Goal: Information Seeking & Learning: Find specific fact

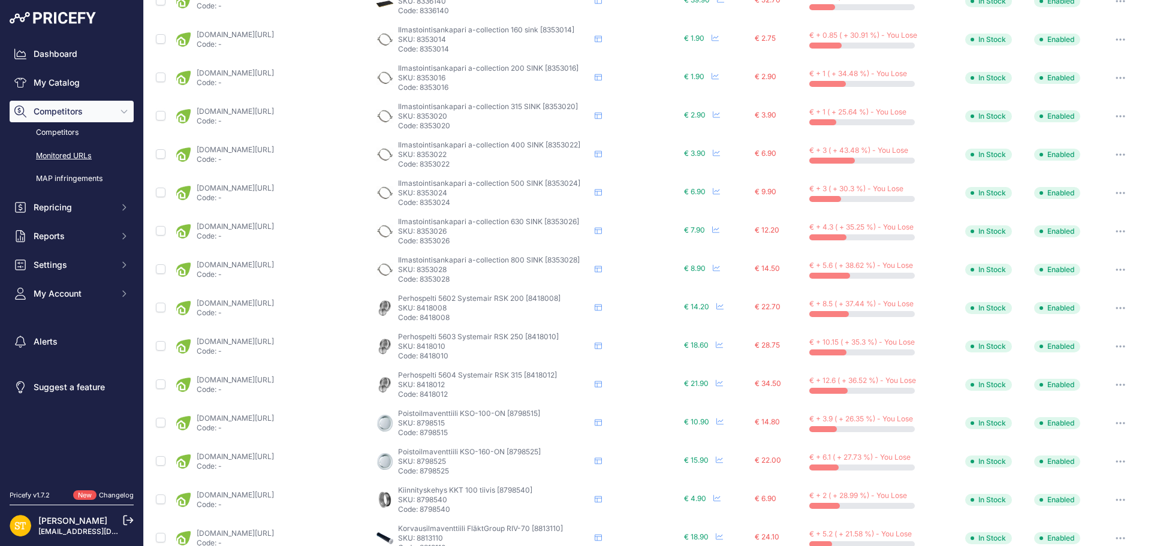
scroll to position [434, 0]
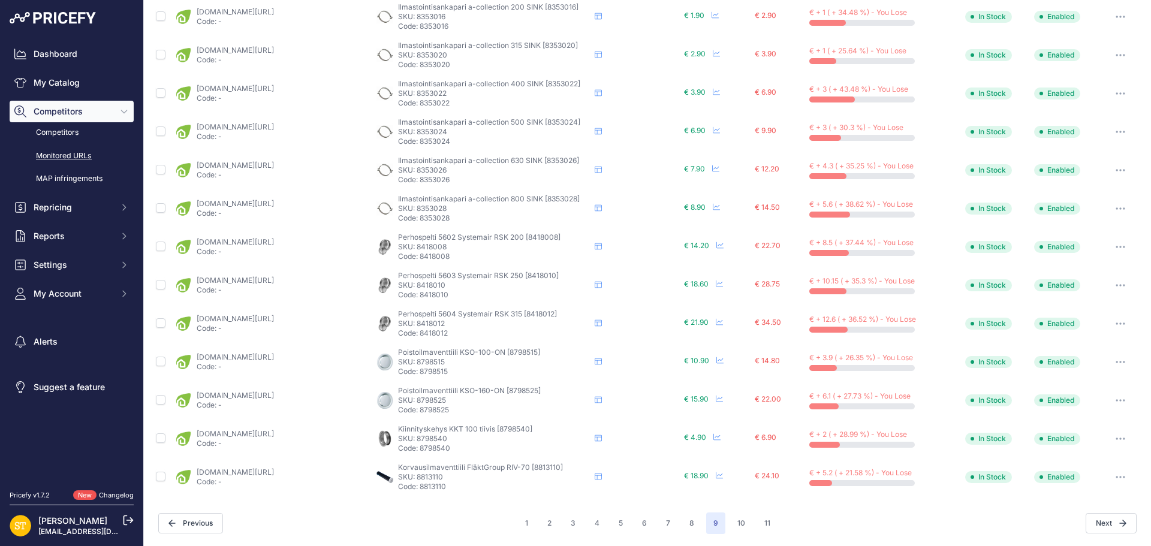
click at [427, 474] on p "SKU: 8813110" at bounding box center [494, 477] width 192 height 10
copy p "8813110"
click at [274, 471] on link "karelianstore.fi/products/raitisilmaventtiili-flaktgroup-riv-70?_pos=1&_psq=881…" at bounding box center [235, 472] width 77 height 9
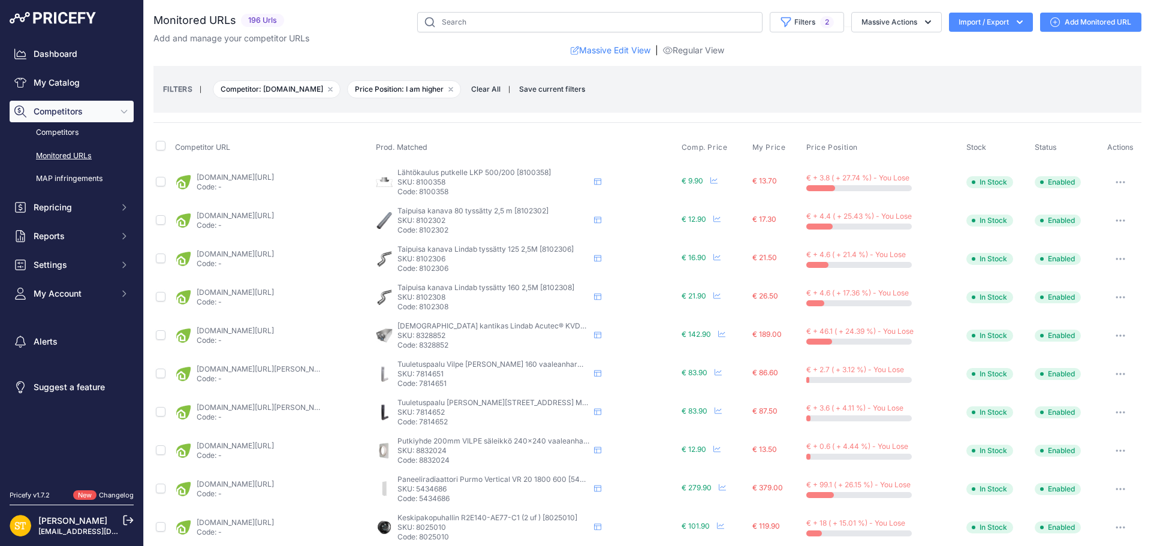
scroll to position [433, 0]
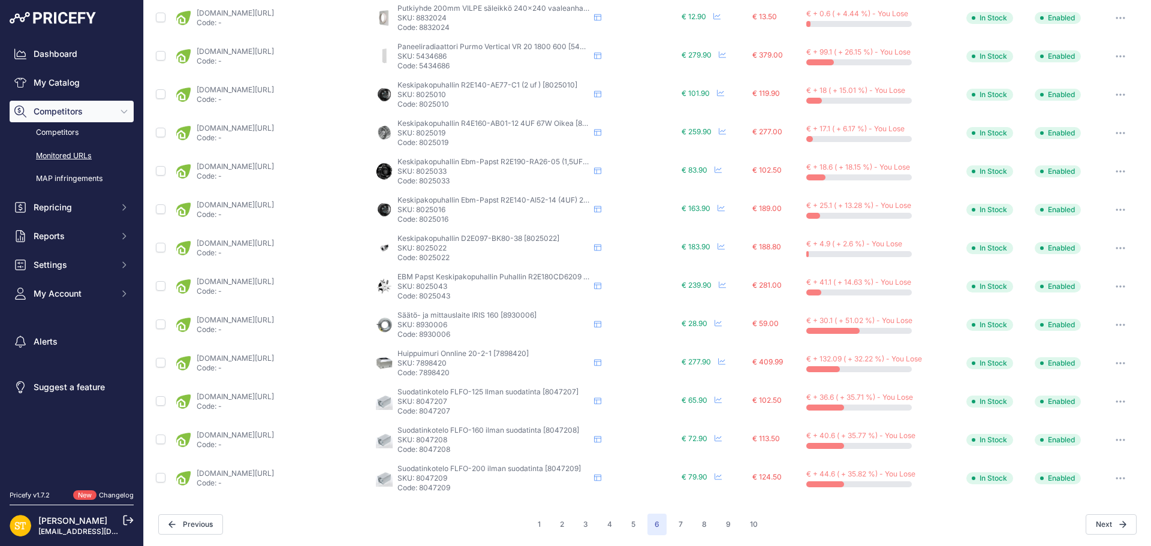
click at [428, 93] on p "SKU: 8025010" at bounding box center [493, 95] width 192 height 10
click at [428, 92] on p "SKU: 8025010" at bounding box center [493, 95] width 192 height 10
drag, startPoint x: 428, startPoint y: 92, endPoint x: 420, endPoint y: 96, distance: 9.1
click at [420, 96] on p "SKU: 8025010" at bounding box center [493, 95] width 192 height 10
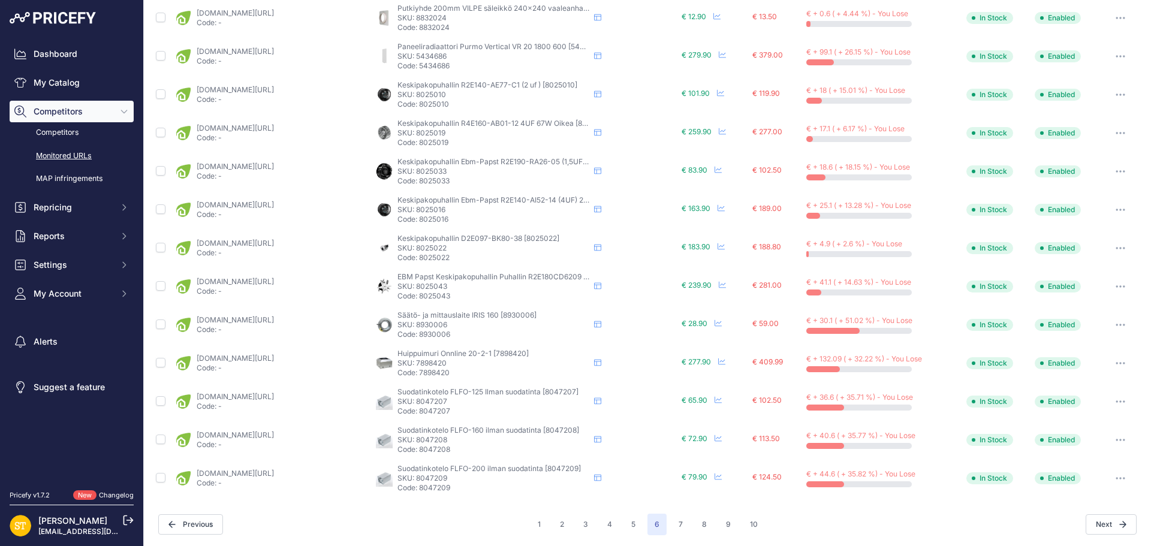
copy p "8025010"
click at [274, 93] on link "karelianstore.fi/products/puhallin-ebmpapst-r2e140ae77c1-2uf-105w-oikea?_pos=1&…" at bounding box center [235, 89] width 77 height 9
click at [423, 135] on p "SKU: 8025019" at bounding box center [493, 133] width 192 height 10
copy p "8025019"
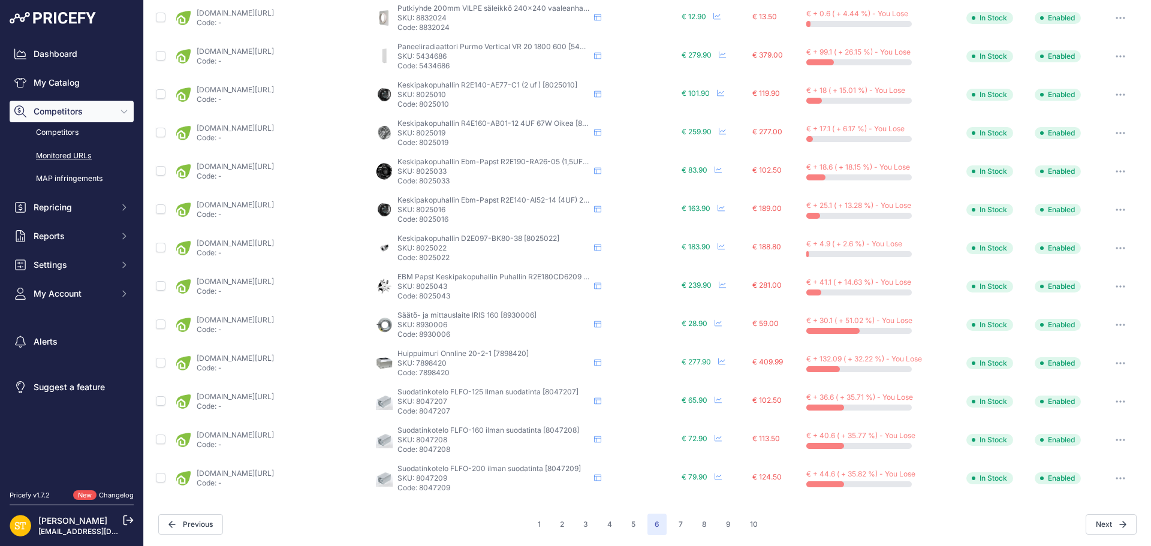
click at [260, 129] on link "karelianstore.fi/products/puhallin-ebmpapst-r4e160ab0112-4uf-67w-oikea?_pos=1&_…" at bounding box center [235, 127] width 77 height 9
click at [425, 171] on p "SKU: 8025033" at bounding box center [493, 172] width 192 height 10
copy p "8025033"
click at [274, 167] on link "karelianstore.fi/products/puhallin-ebmpapst-r2e190ra2605-1-5uf-52w?_pos=1&_psq=…" at bounding box center [235, 166] width 77 height 9
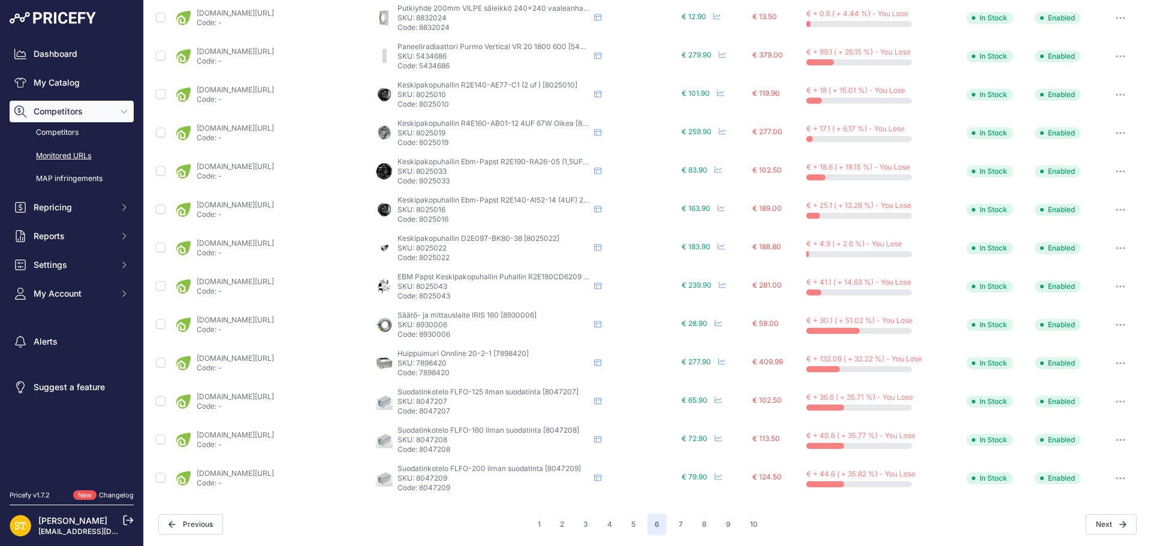
click at [428, 209] on p "SKU: 8025016" at bounding box center [493, 210] width 192 height 10
copy p "8025016"
click at [270, 207] on link "karelianstore.fi/products/puhallin-ebmpapst-r2e140ai5214-4uf-210w-oikea?_pos=1&…" at bounding box center [235, 204] width 77 height 9
click at [427, 245] on p "SKU: 8025022" at bounding box center [493, 248] width 192 height 10
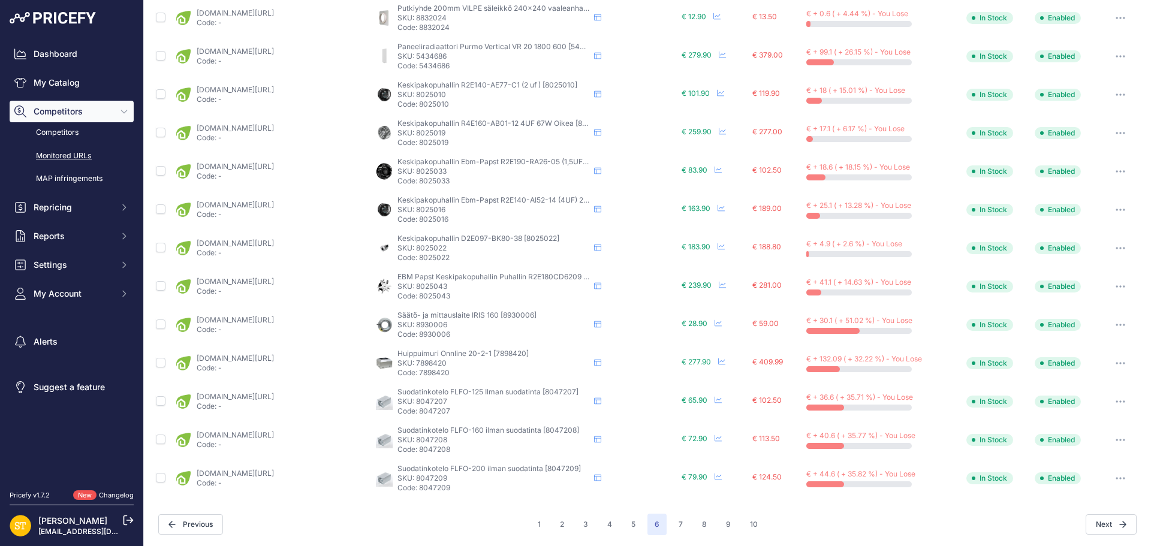
click at [427, 245] on p "SKU: 8025022" at bounding box center [493, 248] width 192 height 10
copy p "8025022"
click at [274, 240] on link "karelianstore.fi/products/puhallin-ebmpapst-d2e097bk8038-2uf-77w?_pos=1&_psq=80…" at bounding box center [235, 243] width 77 height 9
click at [673, 531] on button "7" at bounding box center [680, 525] width 19 height 22
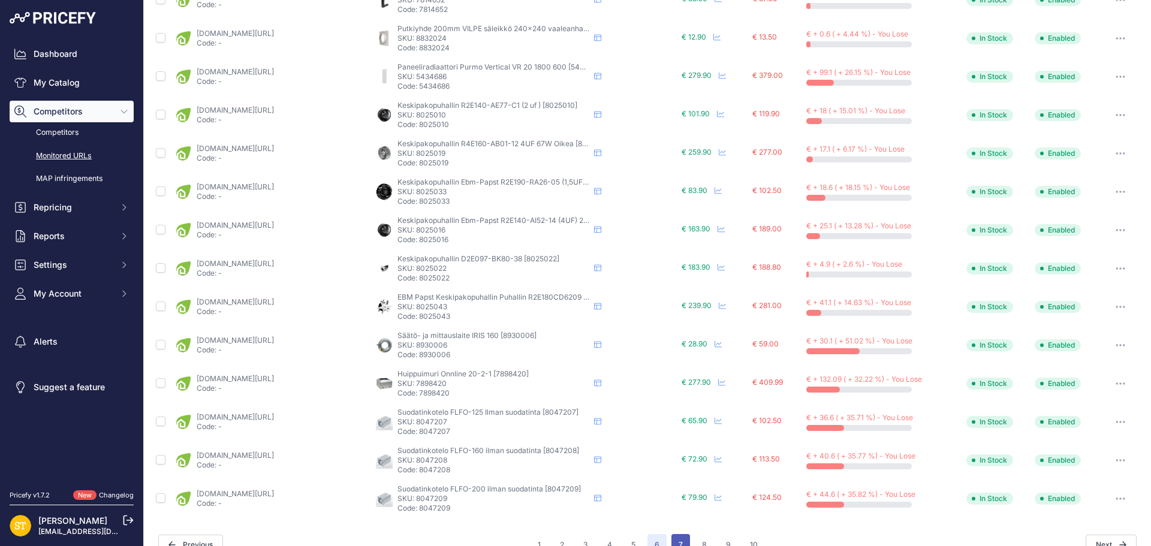
scroll to position [453, 0]
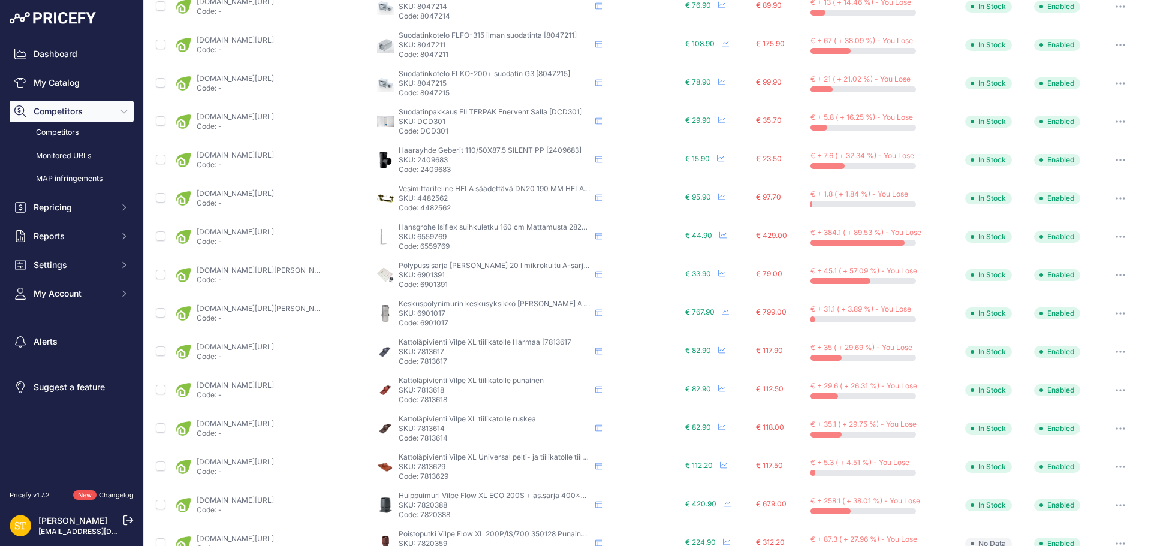
scroll to position [132, 0]
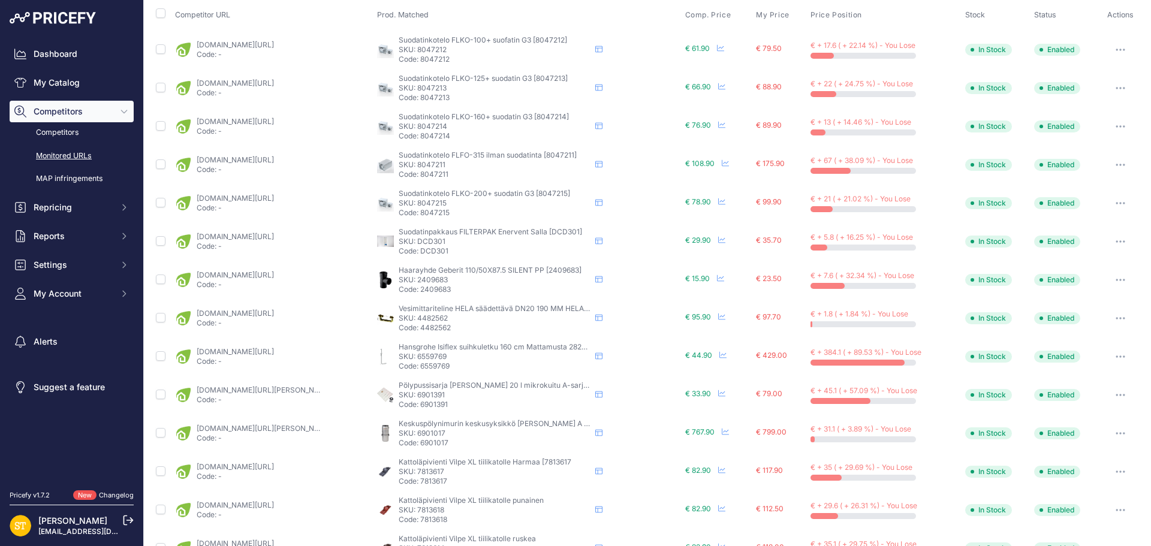
click at [428, 281] on p "SKU: 2409683" at bounding box center [495, 280] width 192 height 10
copy p "2409683"
click at [252, 275] on link "karelianstore.fi/products/haarayhde-geberit-silent-pp-110x110x45-pp?variant=472…" at bounding box center [235, 274] width 77 height 9
click at [1116, 279] on icon "button" at bounding box center [1121, 280] width 10 height 2
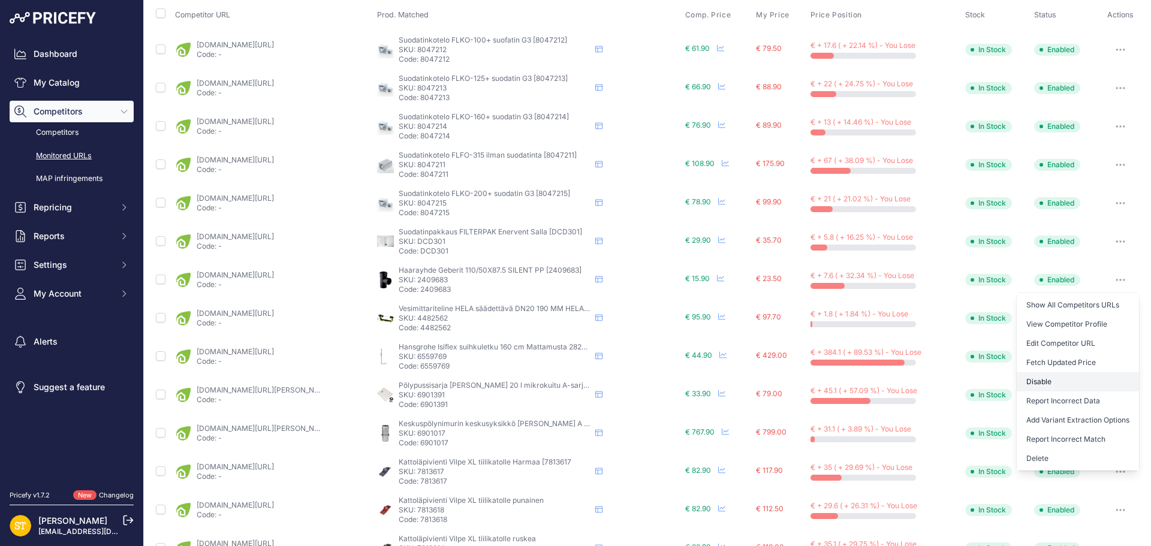
click at [1043, 382] on button "Disable" at bounding box center [1078, 381] width 122 height 19
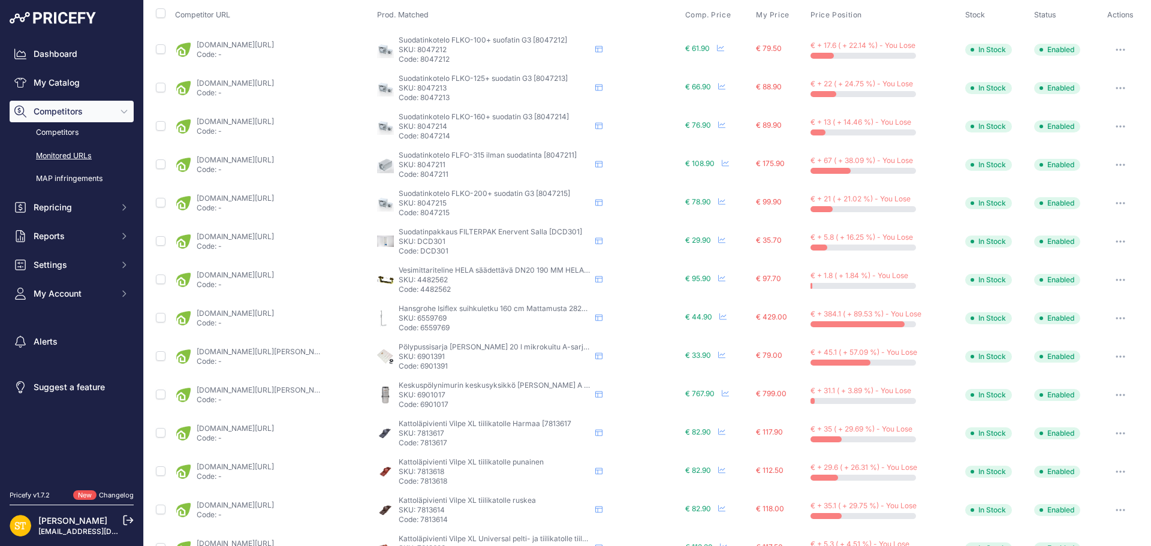
click at [427, 317] on p "SKU: 6559769" at bounding box center [495, 319] width 192 height 10
click at [427, 276] on p "SKU: 4482562" at bounding box center [495, 280] width 192 height 10
copy p "4482562"
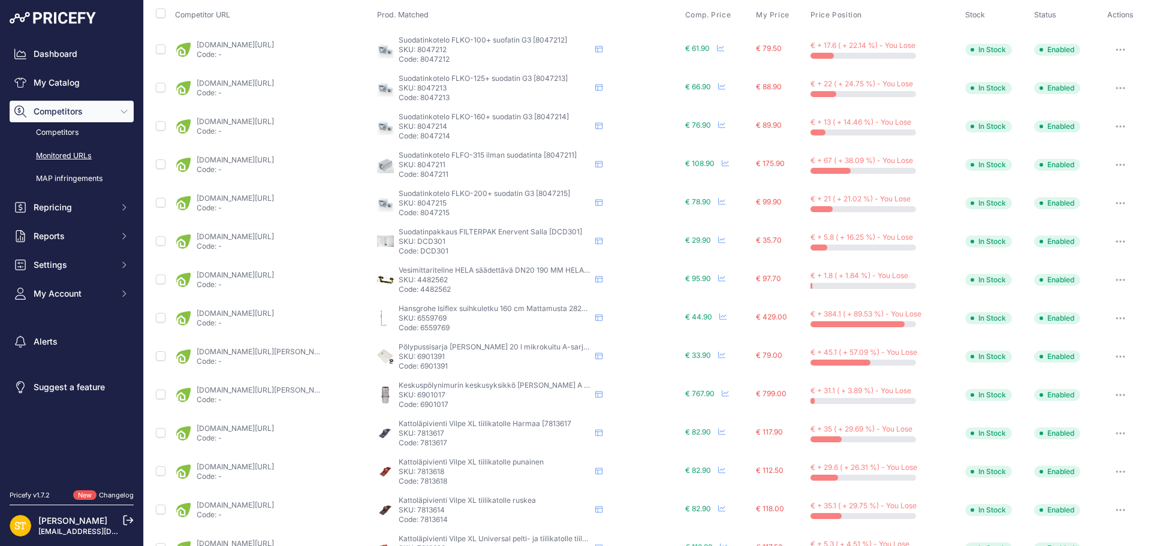
click at [274, 276] on link "karelianstore.fi/products/vesimittariteline-hela-385-saadettava-qn2-5-3-4x1-190…" at bounding box center [235, 274] width 77 height 9
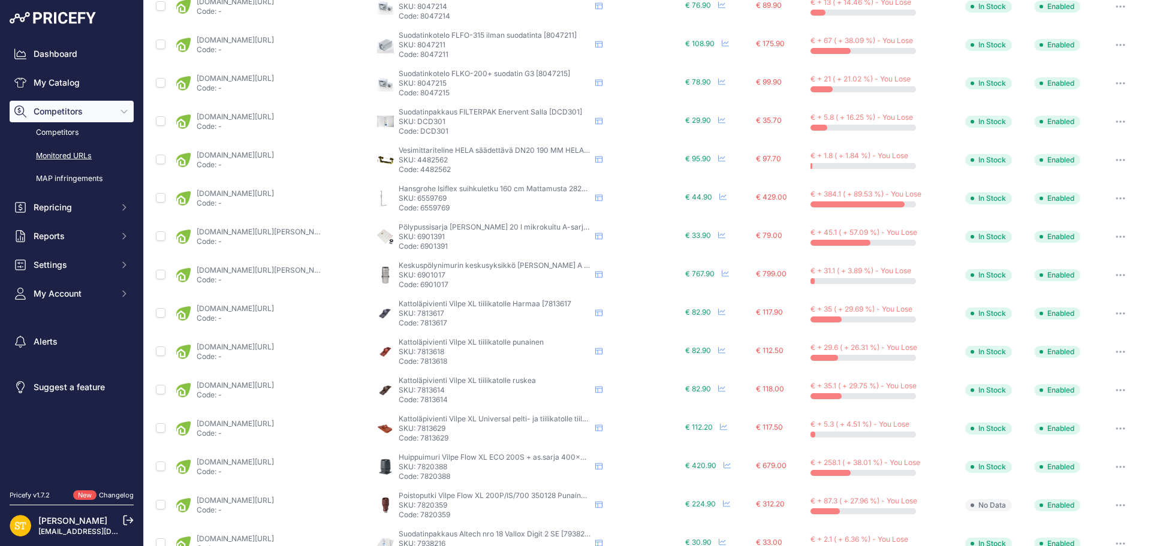
scroll to position [432, 0]
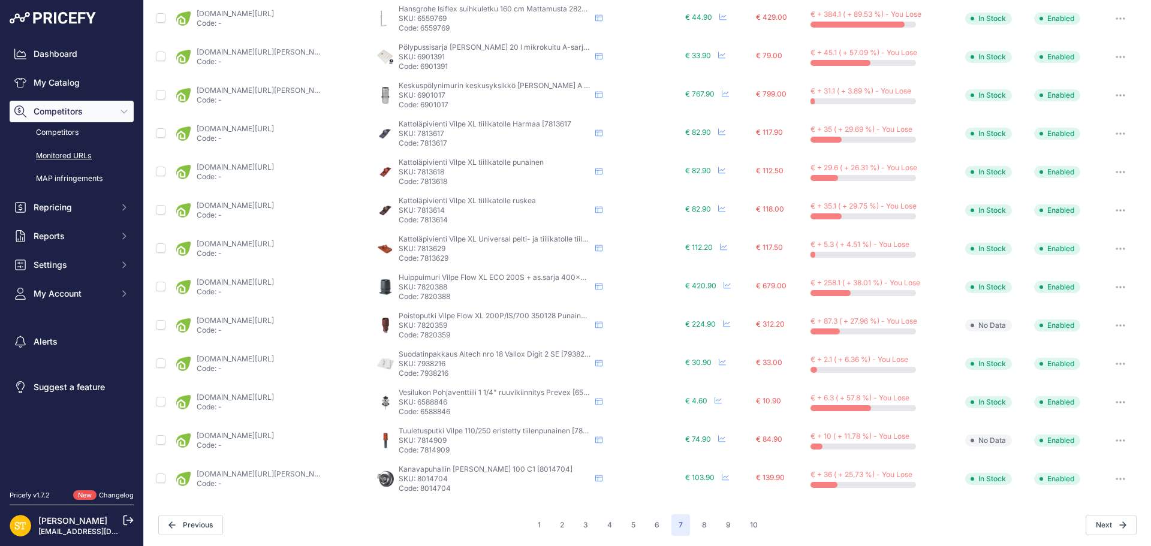
click at [428, 482] on p "SKU: 8014704" at bounding box center [495, 479] width 192 height 10
copy p "8014704"
click at [297, 471] on link "karelianstore.fi/products/kanavapuhallin-ostberg-ck-100-c1?_pos=1&_psq=8014704&…" at bounding box center [264, 473] width 135 height 9
click at [701, 523] on button "8" at bounding box center [704, 525] width 19 height 22
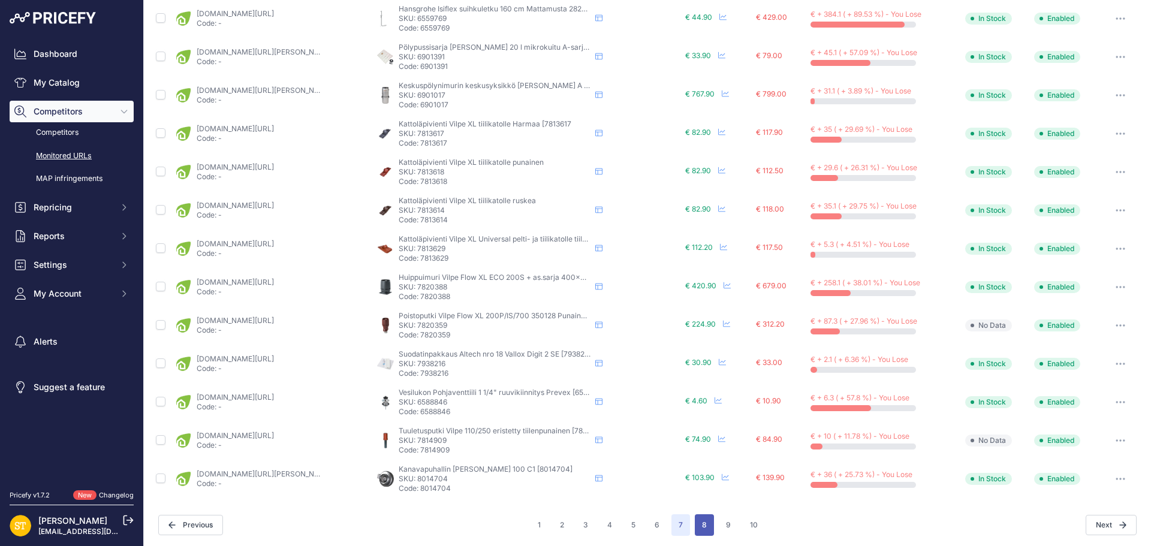
scroll to position [453, 0]
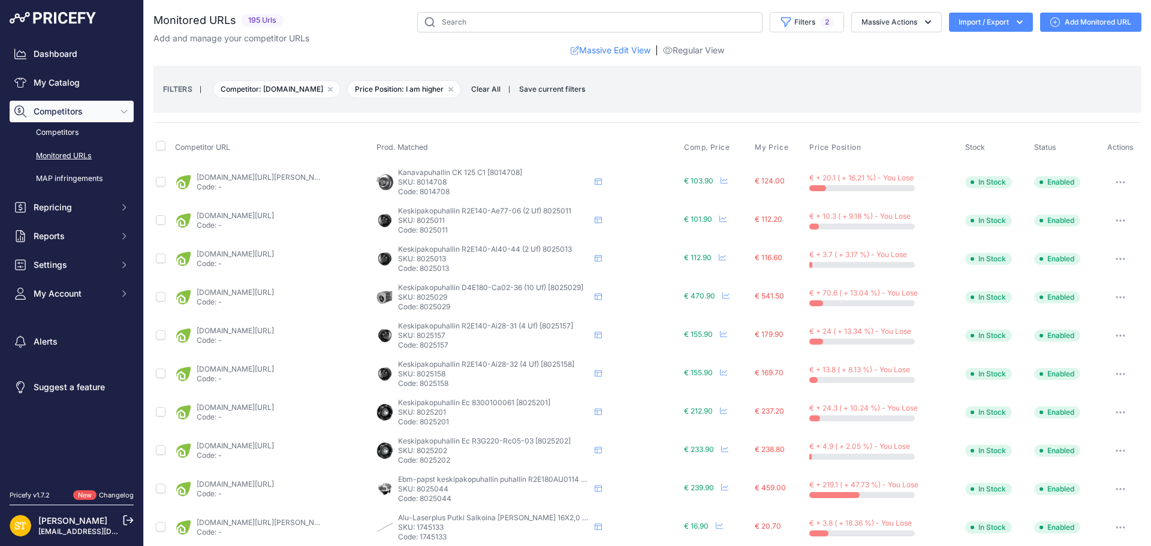
click at [429, 258] on p "SKU: 8025013" at bounding box center [494, 259] width 192 height 10
copy p "8025013"
click at [274, 255] on link "karelianstore.fi/products/puhallin-ebmpapst-r2e140al4044-2uf-135w-vasen?_pos=1&…" at bounding box center [235, 253] width 77 height 9
click at [424, 299] on p "SKU: 8025029" at bounding box center [494, 298] width 192 height 10
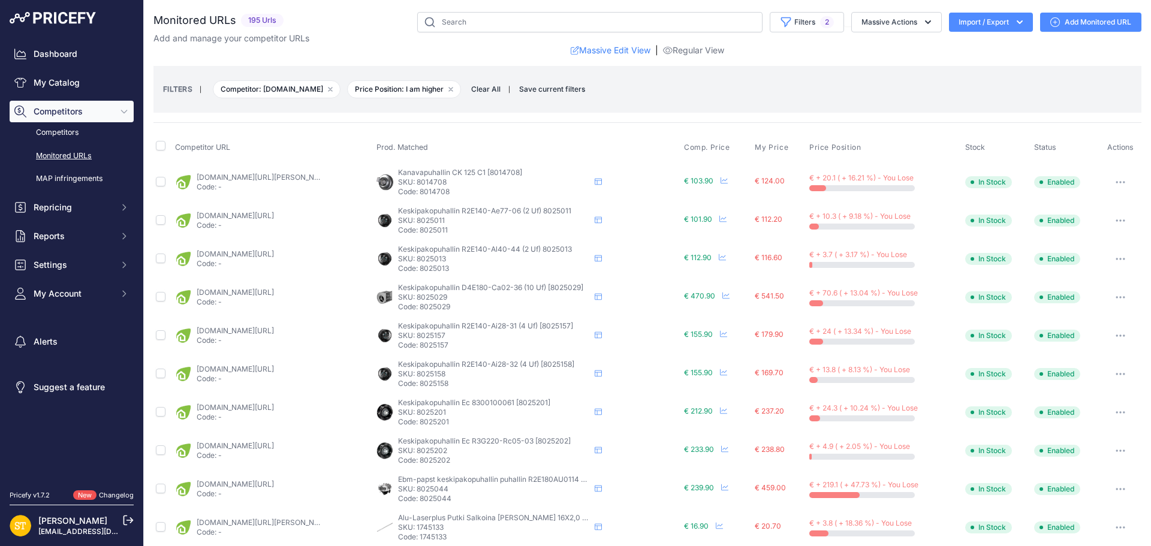
click at [424, 299] on p "SKU: 8025029" at bounding box center [494, 298] width 192 height 10
copy p "8025029"
click at [234, 291] on link "karelianstore.fi/products/puhallin-ebmpapst-d4e180ca0236-10uf-380w?_pos=1&_psq=…" at bounding box center [235, 292] width 77 height 9
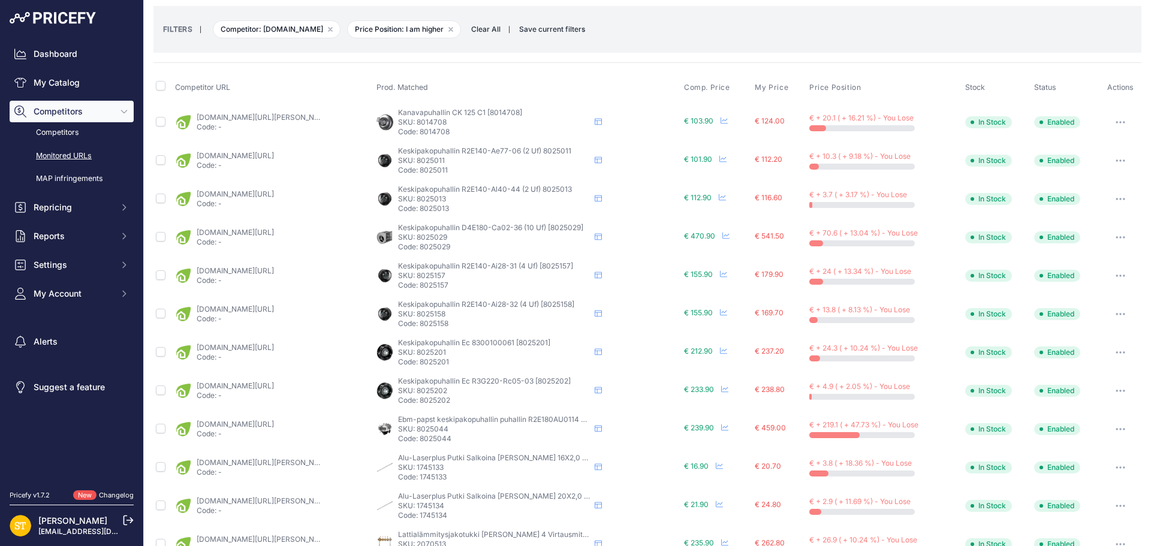
click at [425, 390] on p "SKU: 8025202" at bounding box center [494, 391] width 192 height 10
click at [274, 388] on link "karelianstore.fi/products/puhallin-ebmpapst-ec-r3g220rc0503-230v-85w?_pos=1&_ps…" at bounding box center [235, 385] width 77 height 9
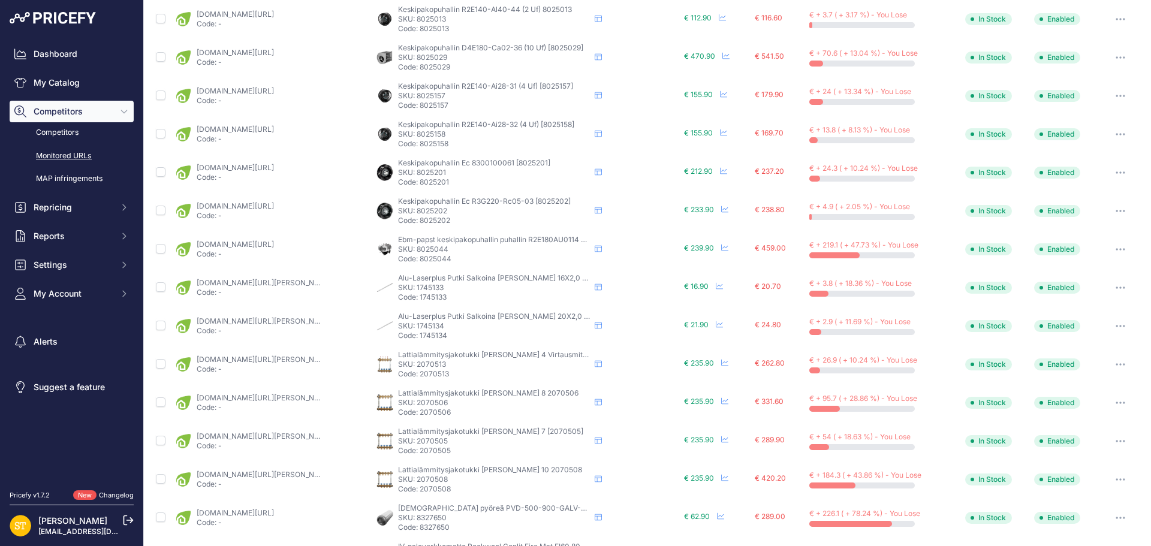
scroll to position [300, 0]
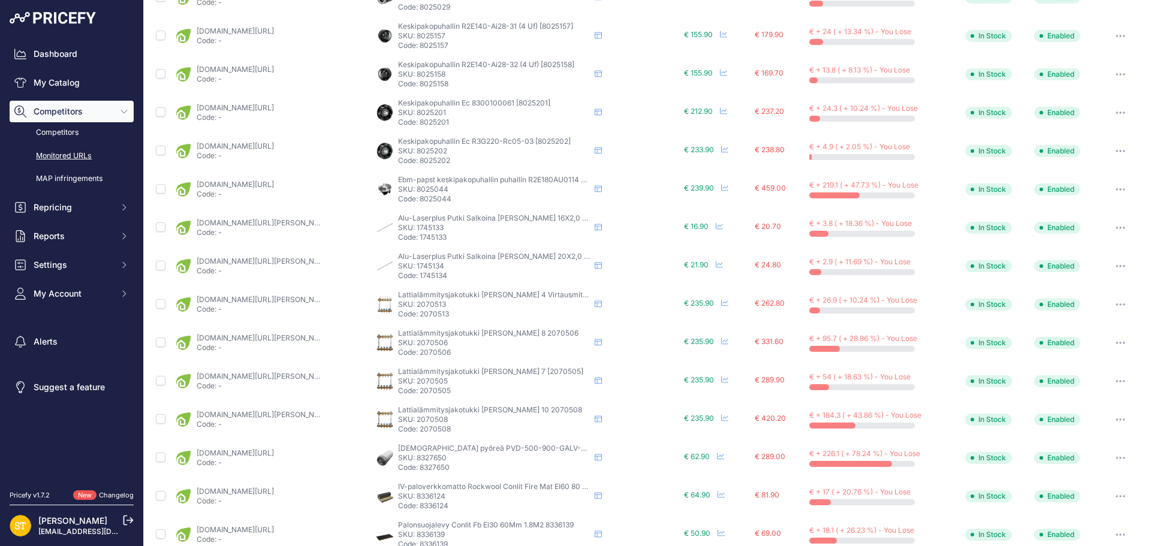
click at [424, 305] on p "SKU: 2070513" at bounding box center [494, 305] width 192 height 10
click at [289, 300] on link "karelianstore.fi/products/lattialammitysjakotukki-roth-4-lahto?variant=47191092…" at bounding box center [264, 299] width 135 height 9
click at [1123, 305] on icon "button" at bounding box center [1123, 304] width 1 height 1
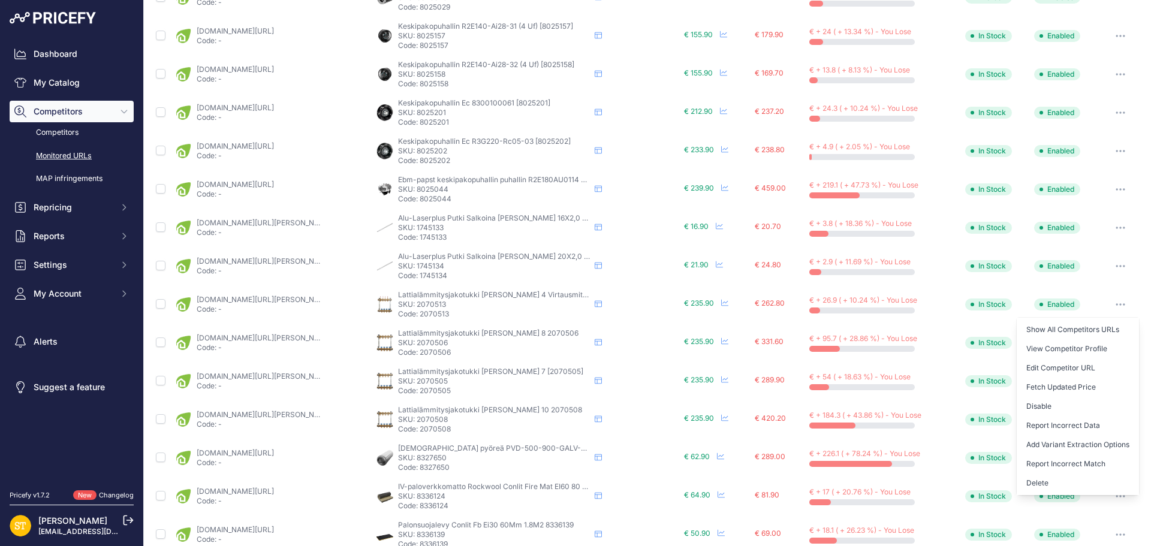
drag, startPoint x: 1050, startPoint y: 402, endPoint x: 1029, endPoint y: 397, distance: 22.0
click at [1050, 402] on button "Disable" at bounding box center [1078, 406] width 122 height 19
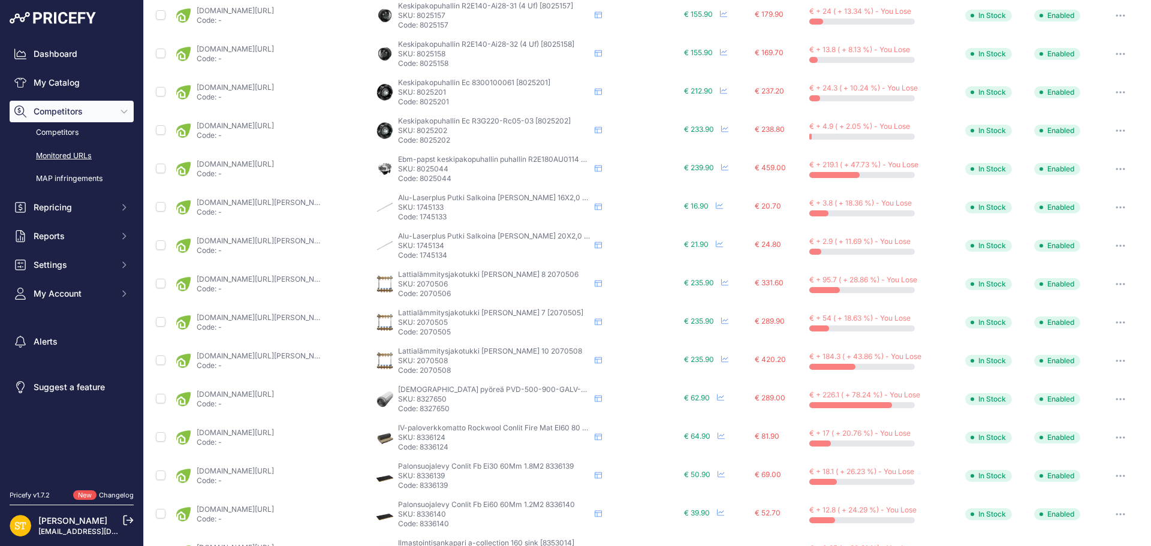
scroll to position [299, 0]
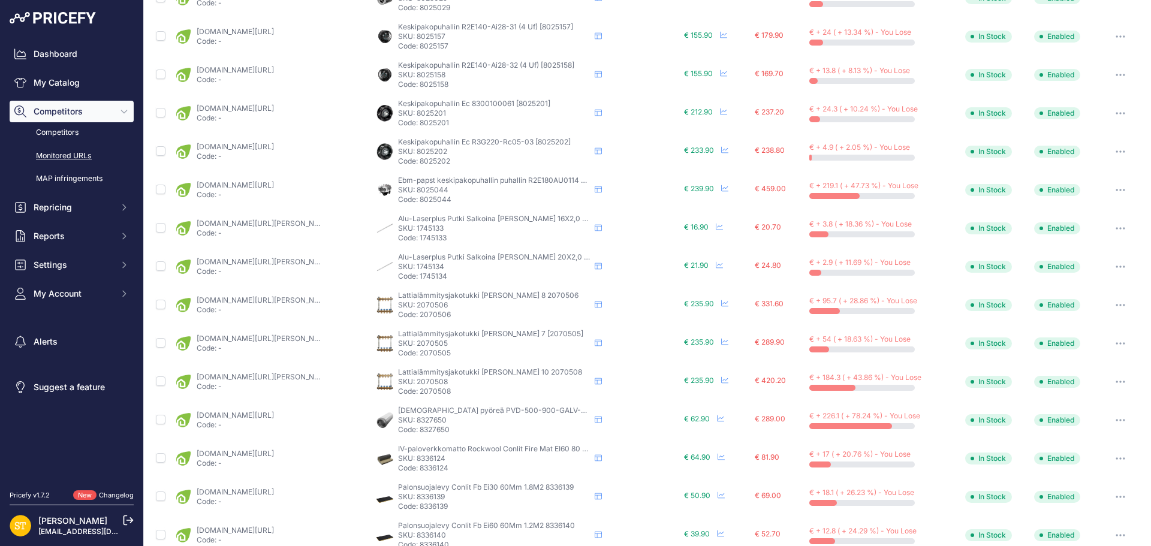
click at [433, 302] on p "SKU: 2070506" at bounding box center [494, 305] width 192 height 10
click at [287, 304] on link "karelianstore.fi/products/lattialammitysjakotukki-roth-4-lahto?prirule_jdsnikfk…" at bounding box center [264, 300] width 135 height 9
click at [1108, 307] on button "button" at bounding box center [1120, 305] width 24 height 17
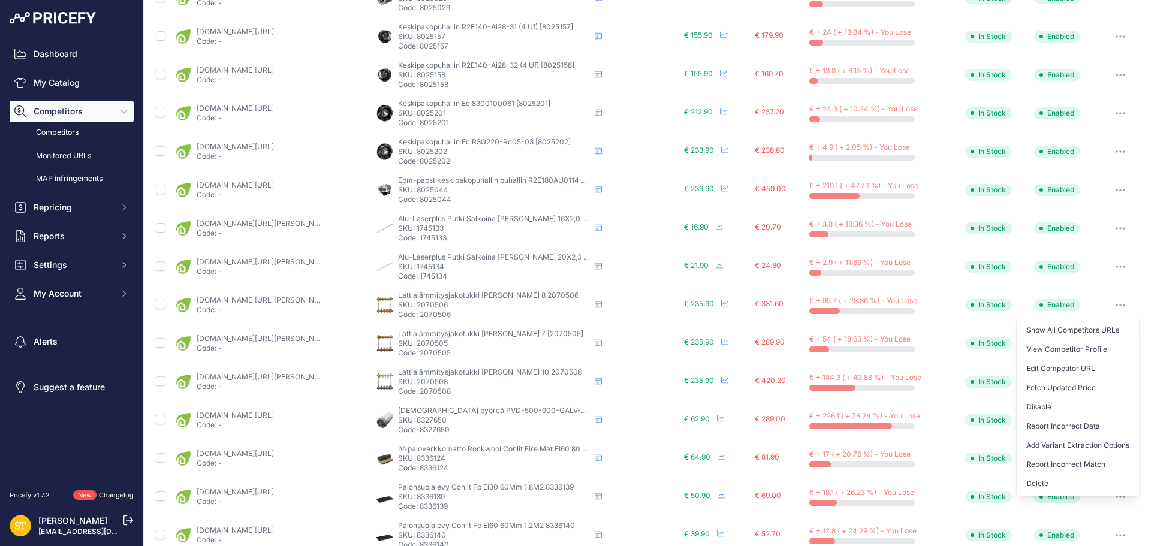
drag, startPoint x: 1037, startPoint y: 406, endPoint x: 854, endPoint y: 281, distance: 221.5
click at [1037, 406] on button "Disable" at bounding box center [1078, 406] width 122 height 19
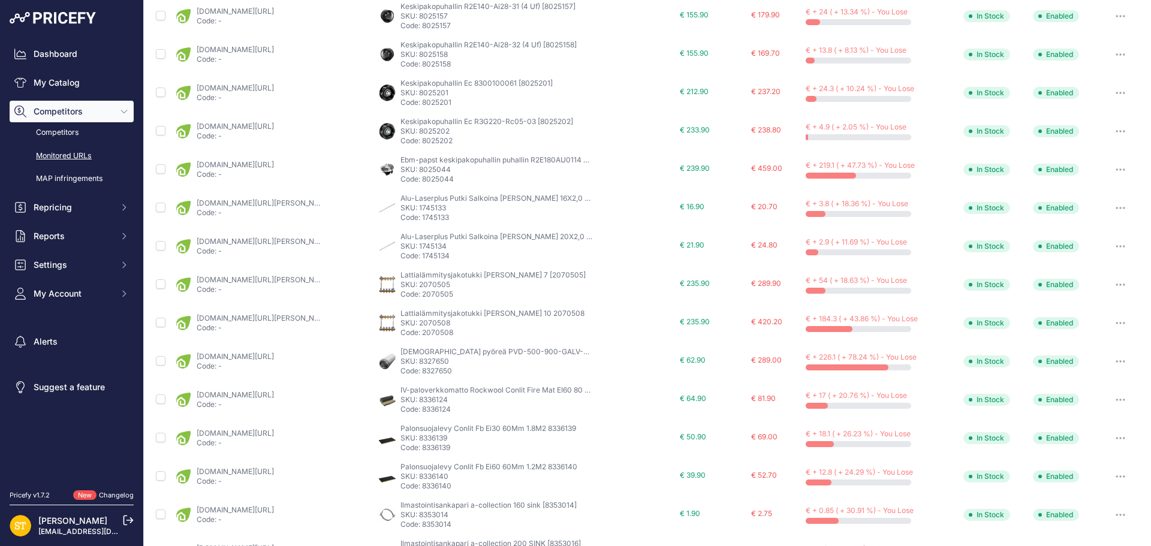
scroll to position [299, 0]
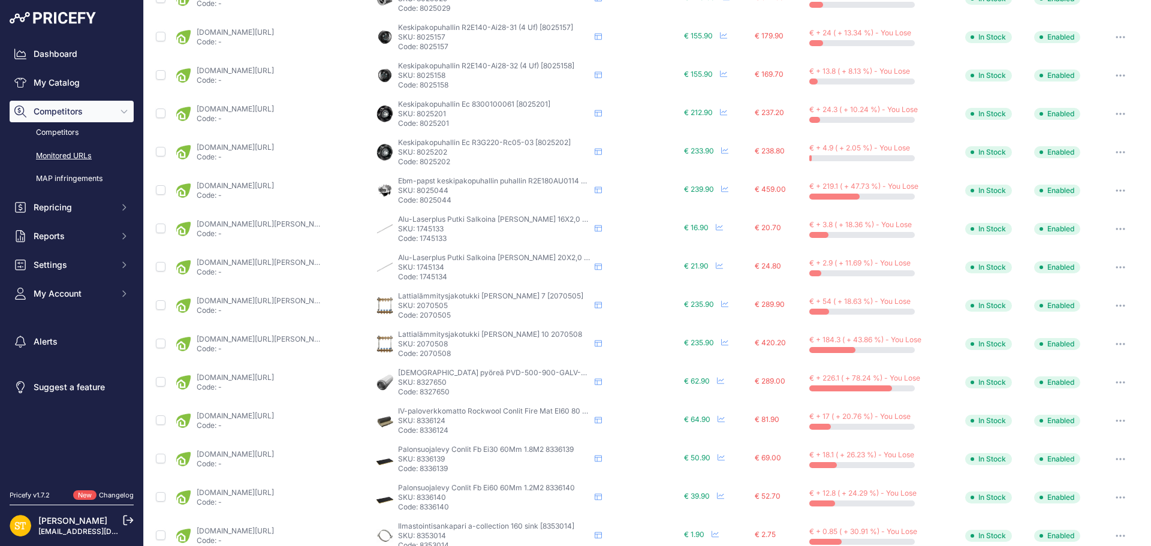
click at [427, 305] on p "SKU: 2070505" at bounding box center [494, 306] width 192 height 10
click at [426, 343] on p "SKU: 2070508" at bounding box center [494, 344] width 192 height 10
click at [264, 336] on link "karelianstore.fi/products/lattialammitysjakotukki-roth-4-lahto?prirule_jdsnikfk…" at bounding box center [264, 339] width 135 height 9
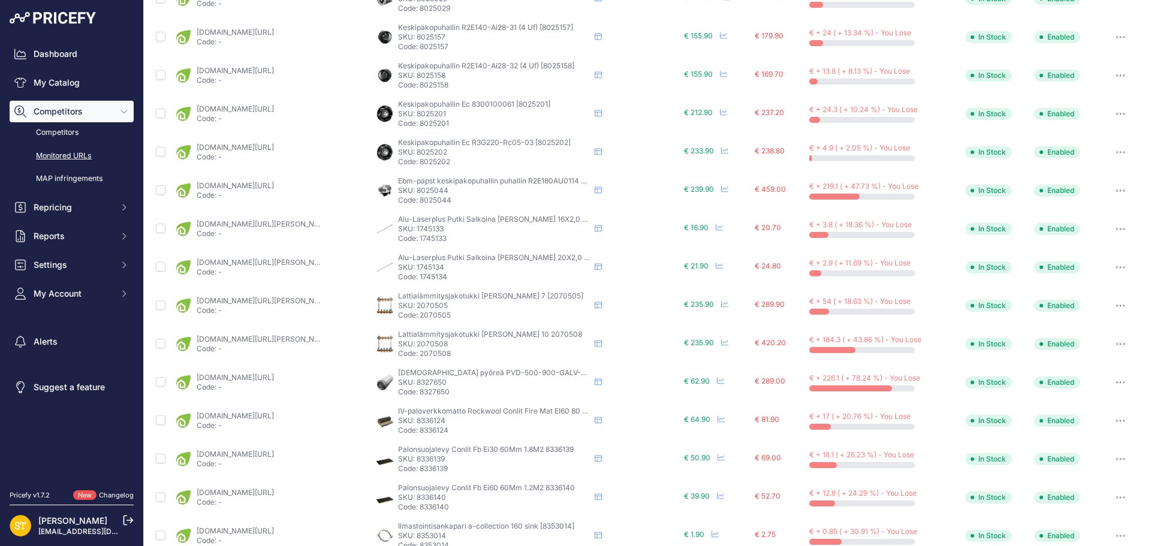
click at [1116, 345] on icon "button" at bounding box center [1121, 344] width 10 height 2
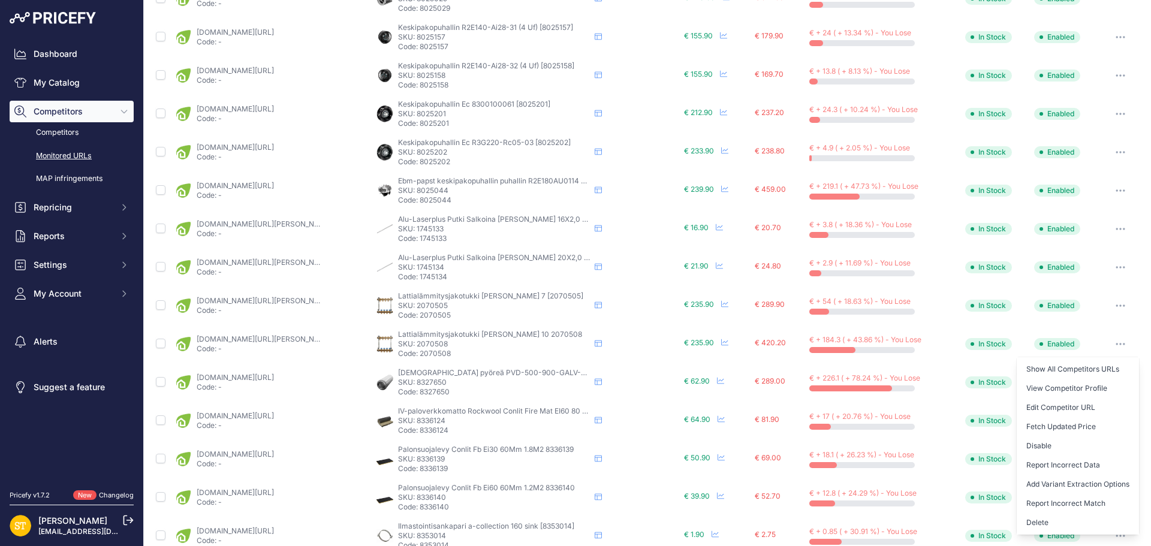
drag, startPoint x: 1056, startPoint y: 442, endPoint x: 1044, endPoint y: 429, distance: 17.8
click at [1056, 443] on button "Disable" at bounding box center [1078, 445] width 122 height 19
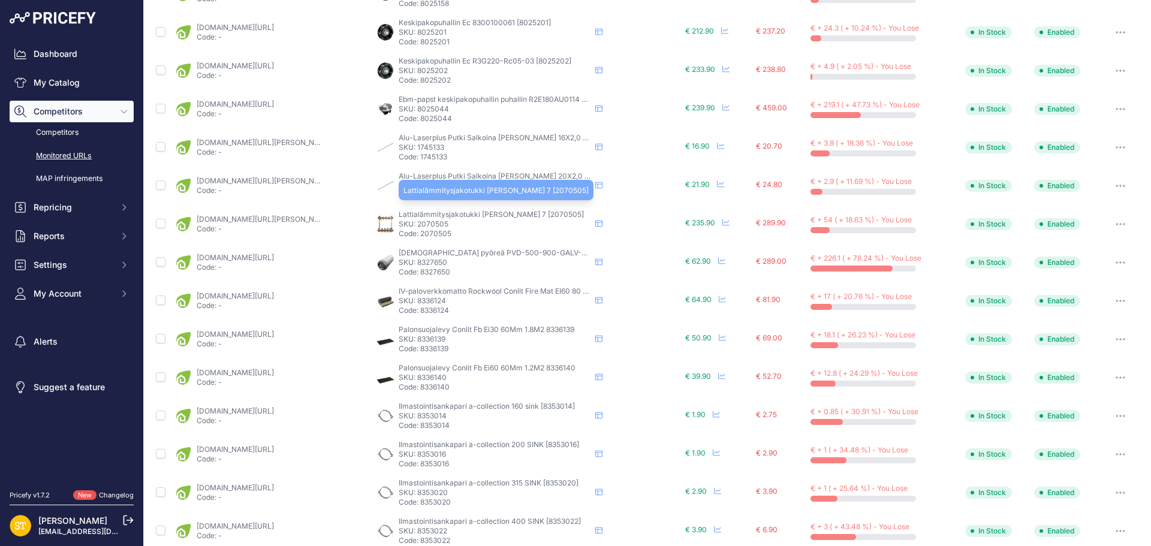
scroll to position [418, 0]
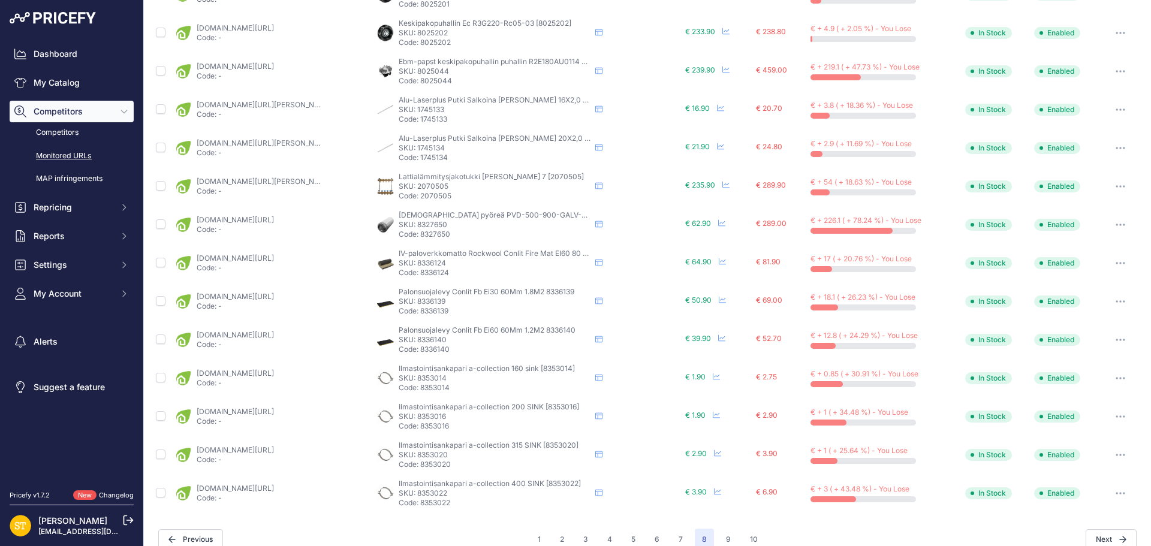
click at [438, 186] on p "SKU: 2070505" at bounding box center [495, 187] width 192 height 10
click at [294, 182] on link "karelianstore.fi/products/lattialammitysjakotukki-roth-4-lahto?prirule_jdsnikfk…" at bounding box center [264, 181] width 135 height 9
click at [1116, 185] on icon "button" at bounding box center [1121, 186] width 10 height 2
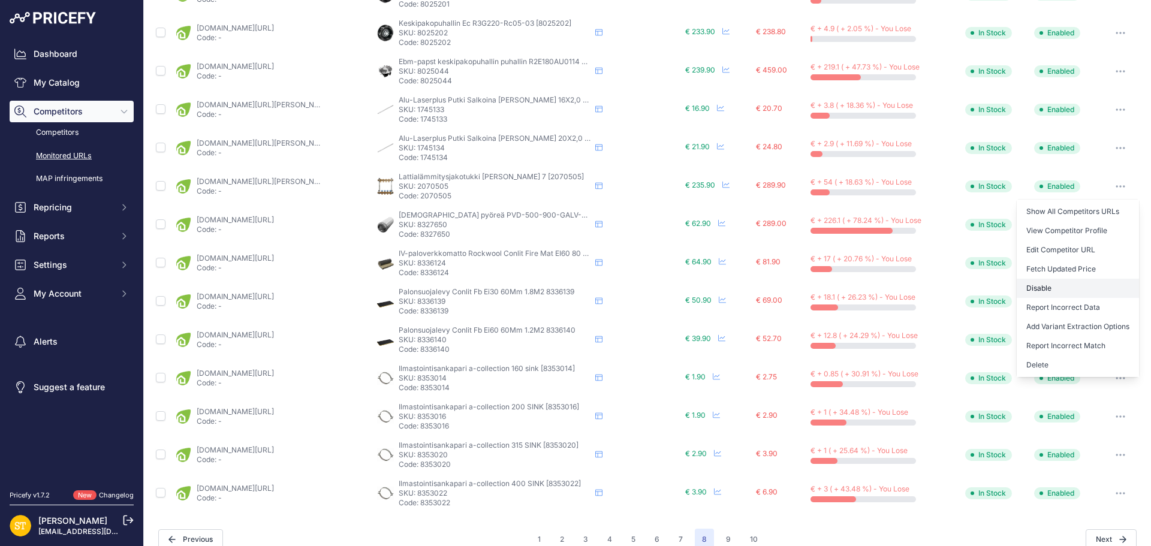
click at [1035, 279] on button "Disable" at bounding box center [1078, 288] width 122 height 19
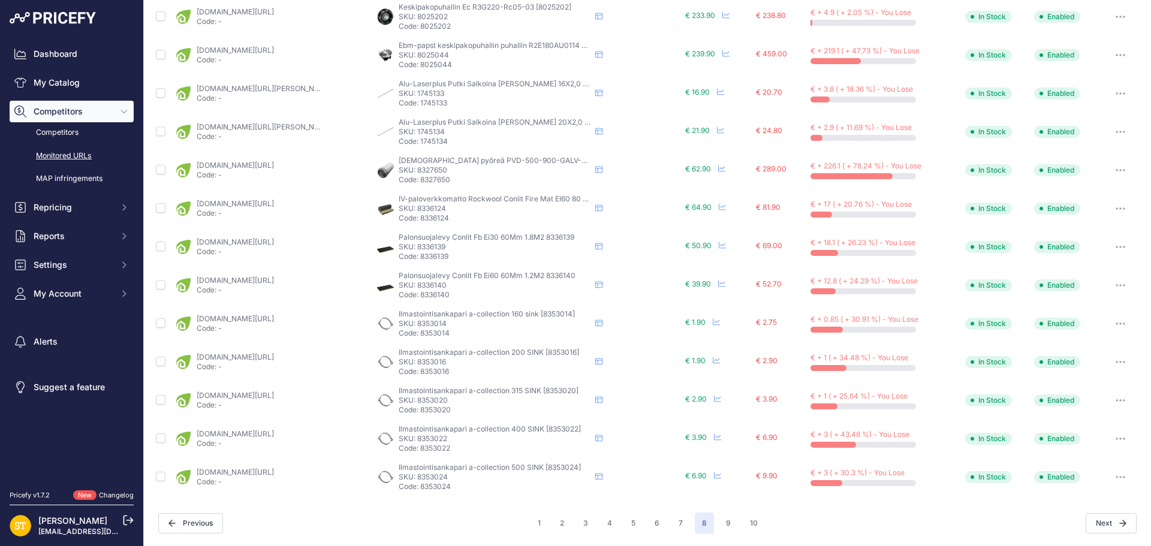
scroll to position [417, 0]
